Goal: Use online tool/utility

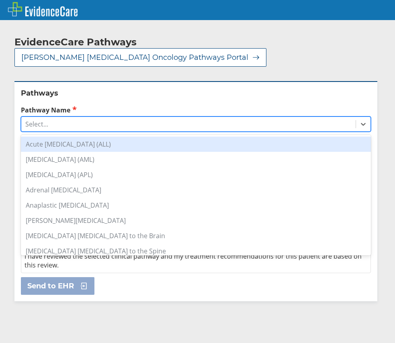
click at [61, 117] on div "Select..." at bounding box center [188, 124] width 334 height 14
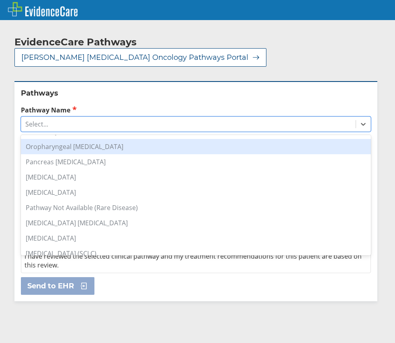
scroll to position [602, 0]
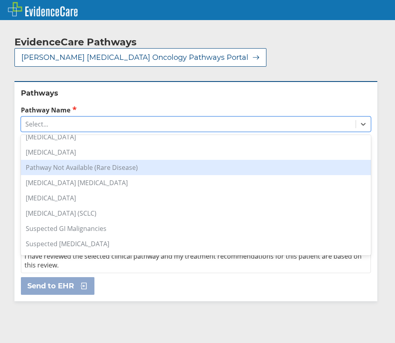
click at [108, 160] on div "Pathway Not Available (Rare Disease)" at bounding box center [196, 167] width 350 height 15
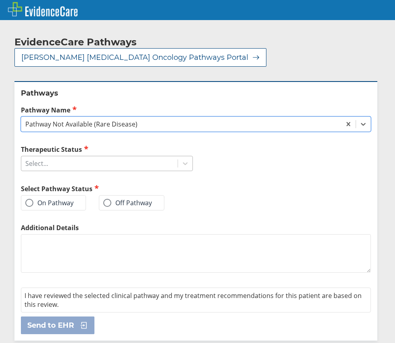
click at [90, 157] on div "Select..." at bounding box center [99, 164] width 156 height 14
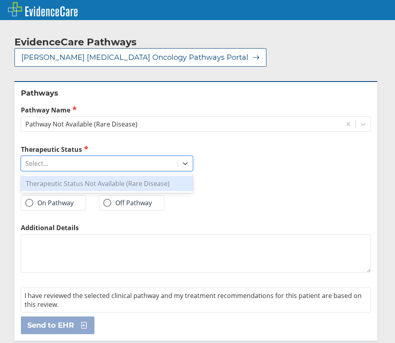
click at [87, 176] on div "Therapeutic Status Not Available (Rare Disease)" at bounding box center [107, 183] width 172 height 15
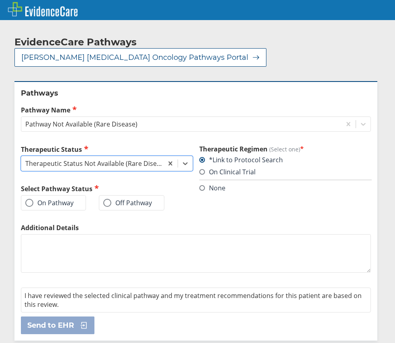
click at [60, 199] on label "On Pathway" at bounding box center [49, 203] width 48 height 8
click at [0, 0] on input "On Pathway" at bounding box center [0, 0] width 0 height 0
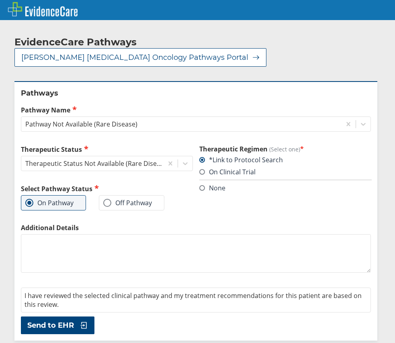
click at [62, 320] on span "Send to EHR" at bounding box center [50, 325] width 47 height 10
